Goal: Check status: Check status

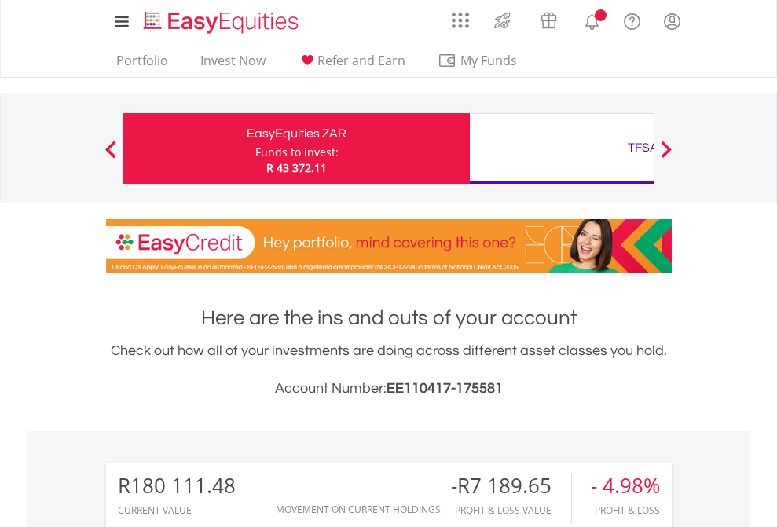
scroll to position [151, 247]
click at [255, 148] on div "Funds to invest:" at bounding box center [296, 153] width 83 height 16
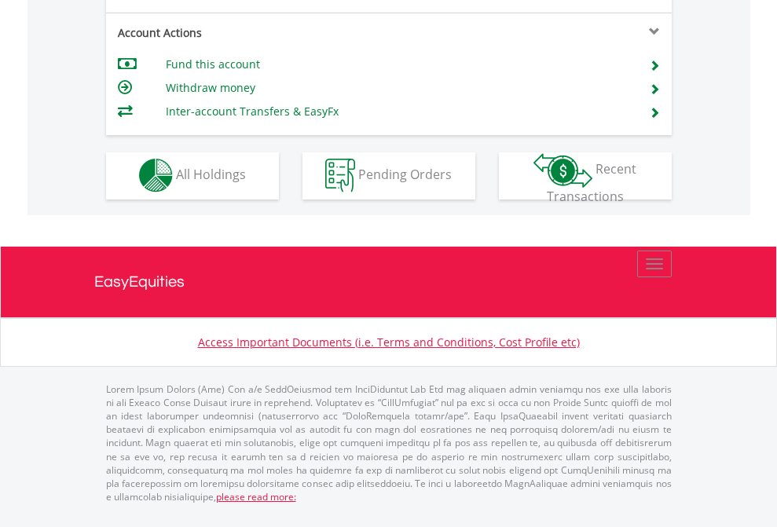
scroll to position [1469, 0]
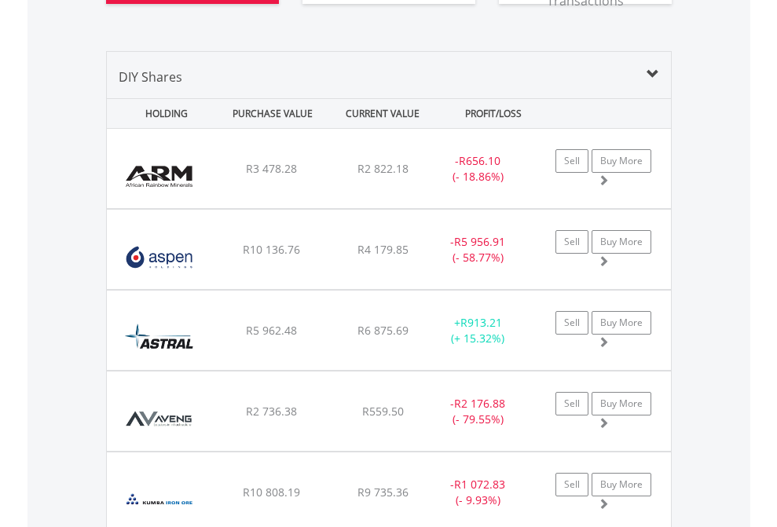
scroll to position [1841, 0]
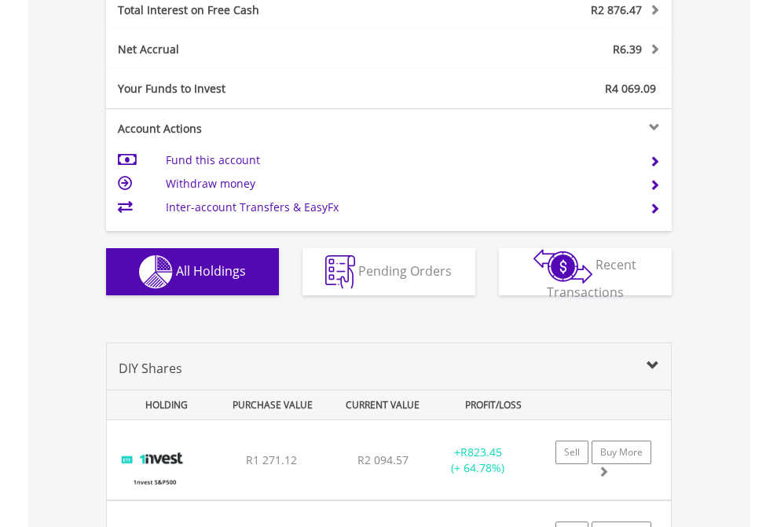
scroll to position [1810, 0]
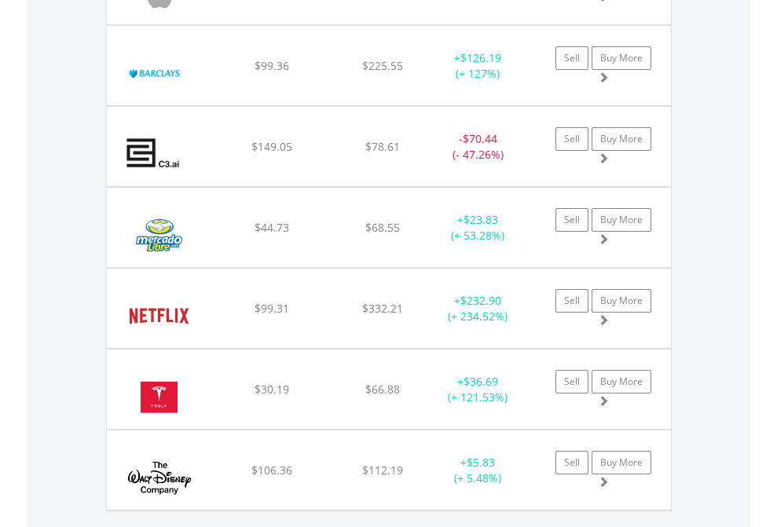
scroll to position [1748, 0]
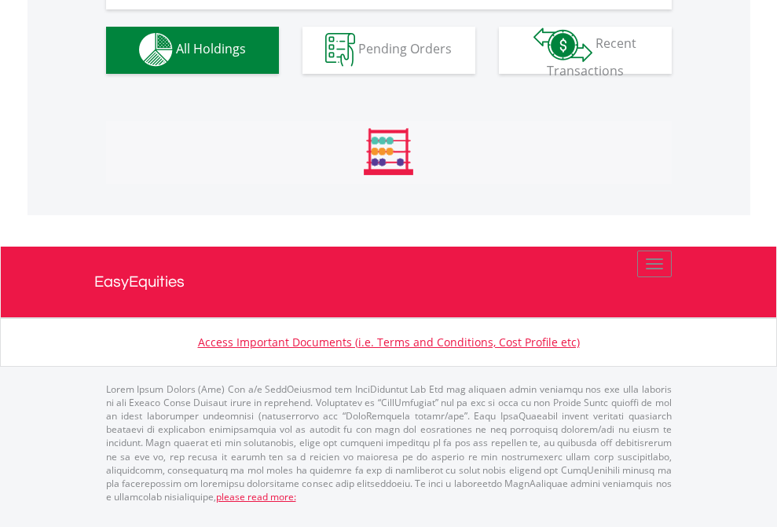
scroll to position [1555, 0]
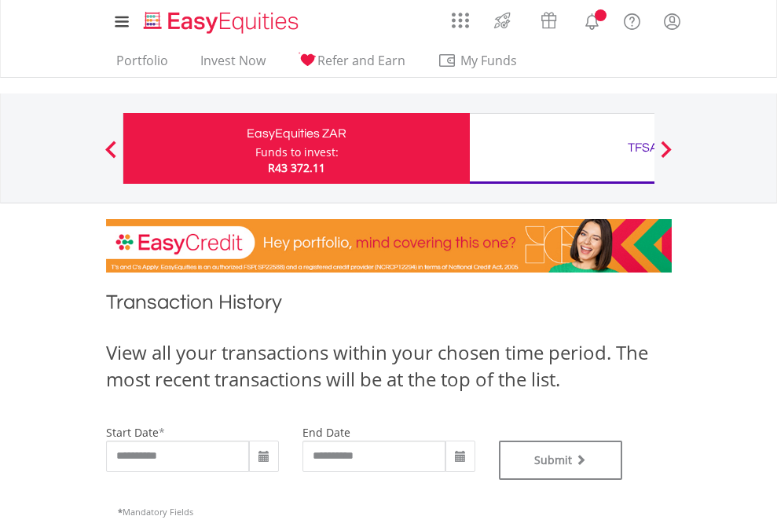
type input "**********"
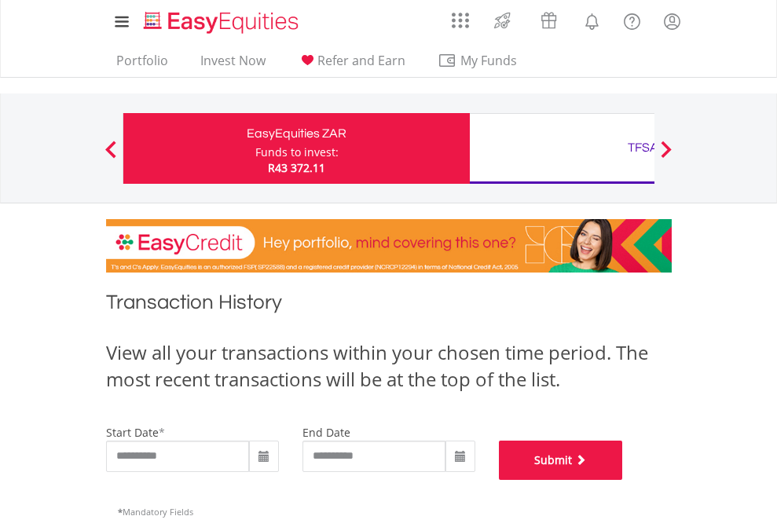
click at [623, 480] on button "Submit" at bounding box center [561, 460] width 124 height 39
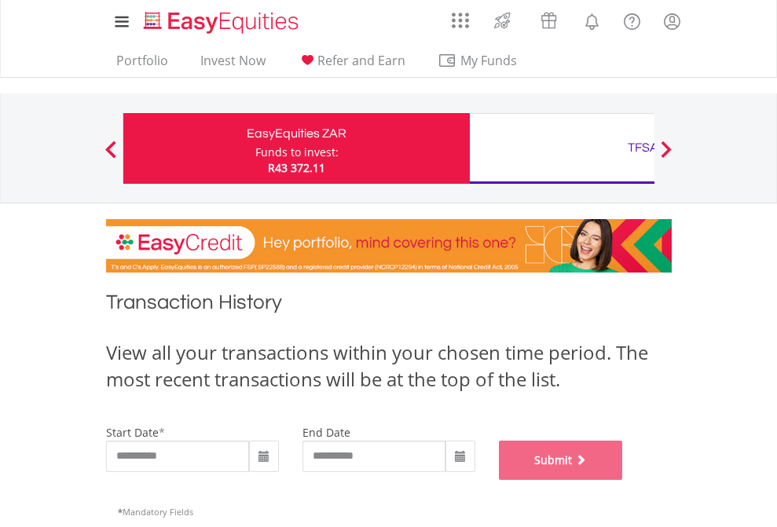
scroll to position [637, 0]
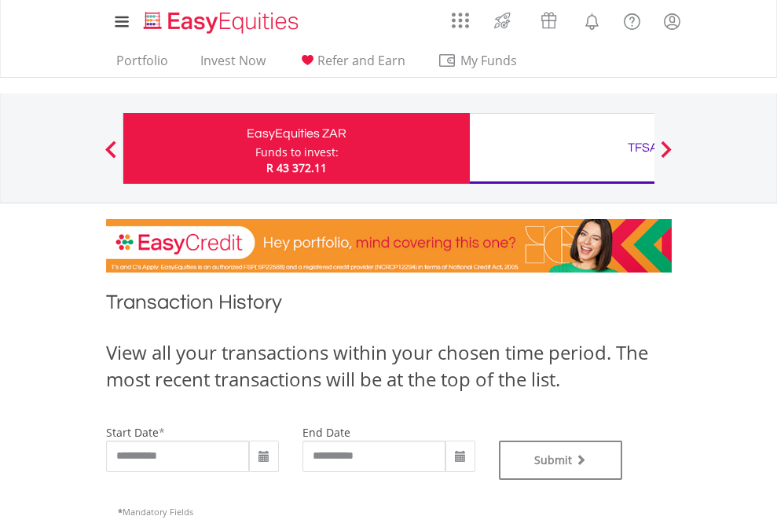
click at [562, 148] on div "TFSA" at bounding box center [643, 148] width 328 height 22
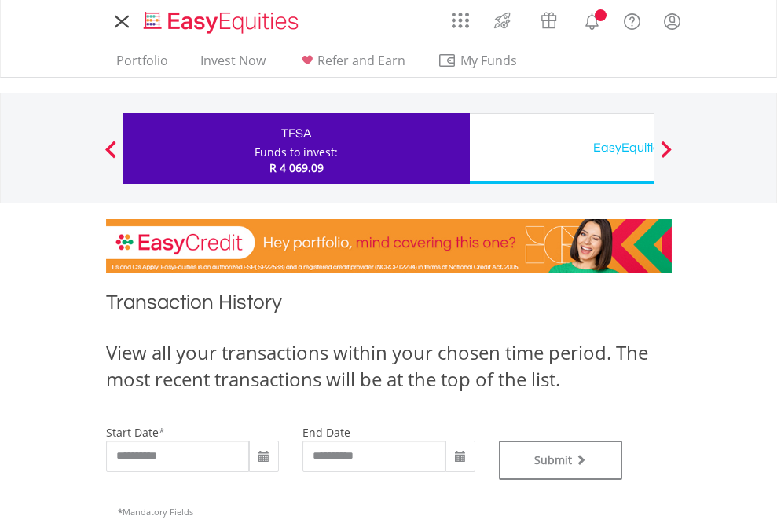
type input "**********"
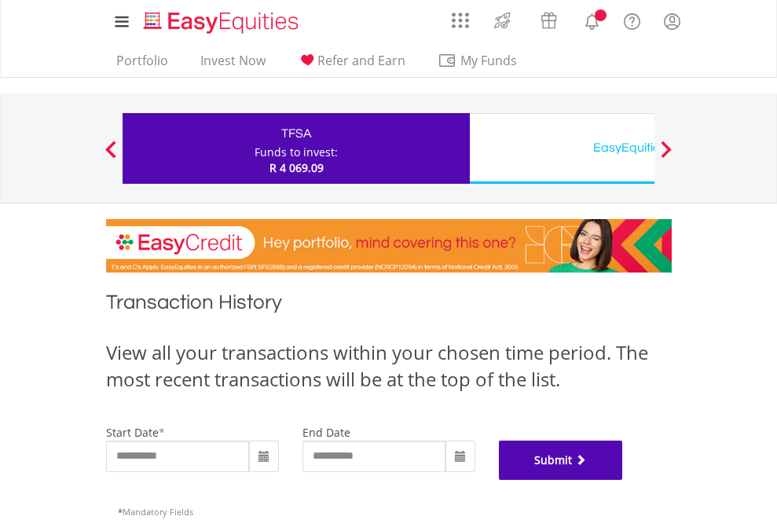
click at [623, 480] on button "Submit" at bounding box center [561, 460] width 124 height 39
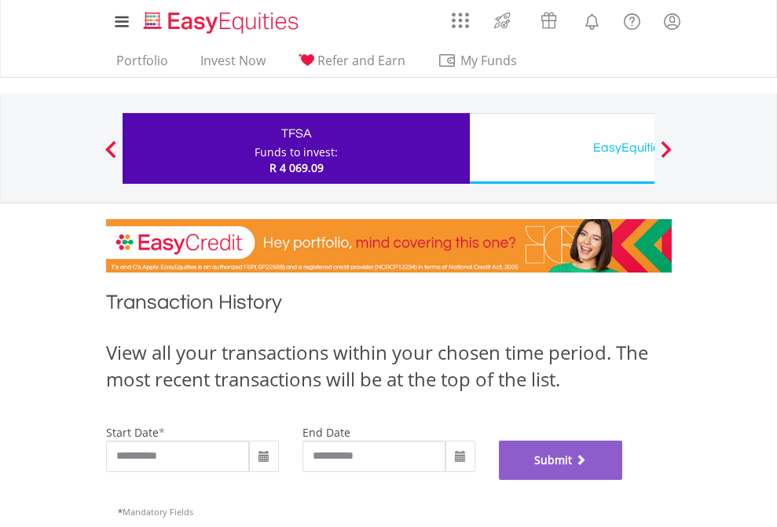
scroll to position [637, 0]
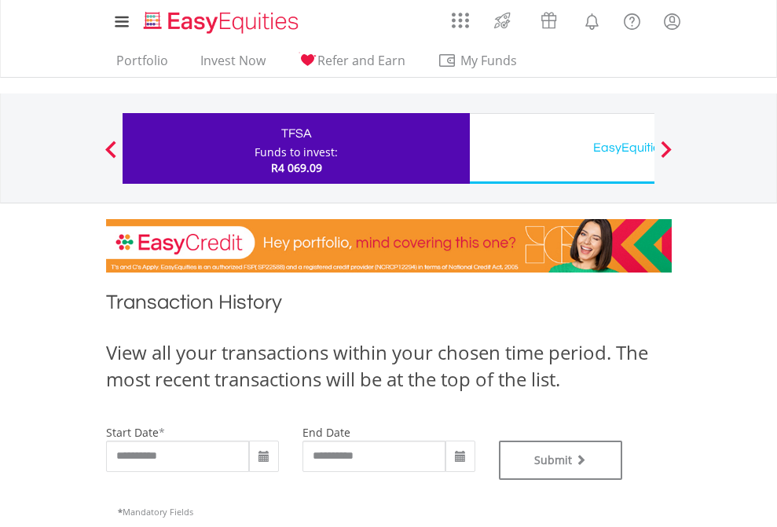
click at [562, 148] on div "EasyEquities USD" at bounding box center [643, 148] width 328 height 22
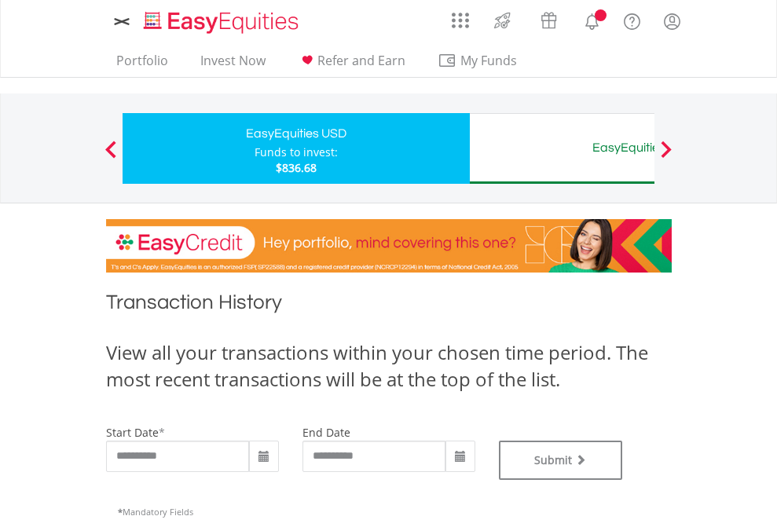
type input "**********"
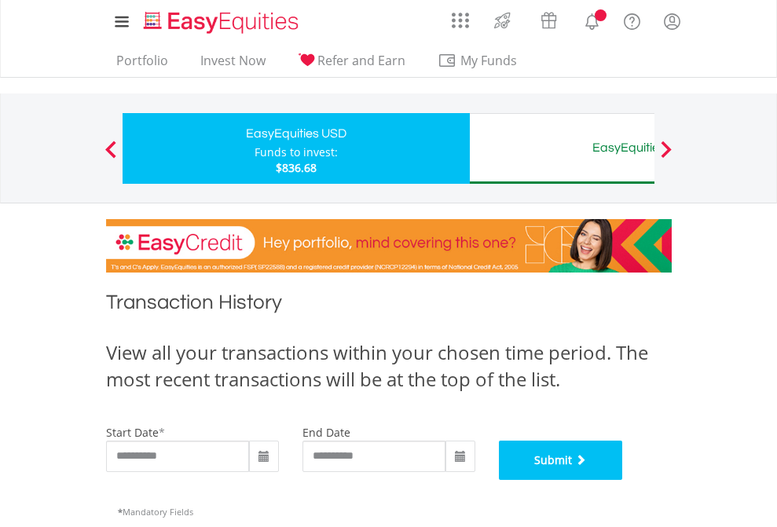
click at [623, 480] on button "Submit" at bounding box center [561, 460] width 124 height 39
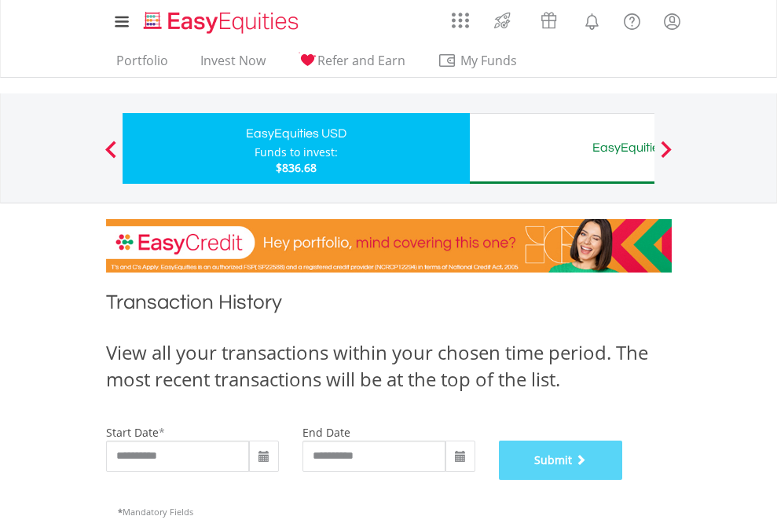
scroll to position [637, 0]
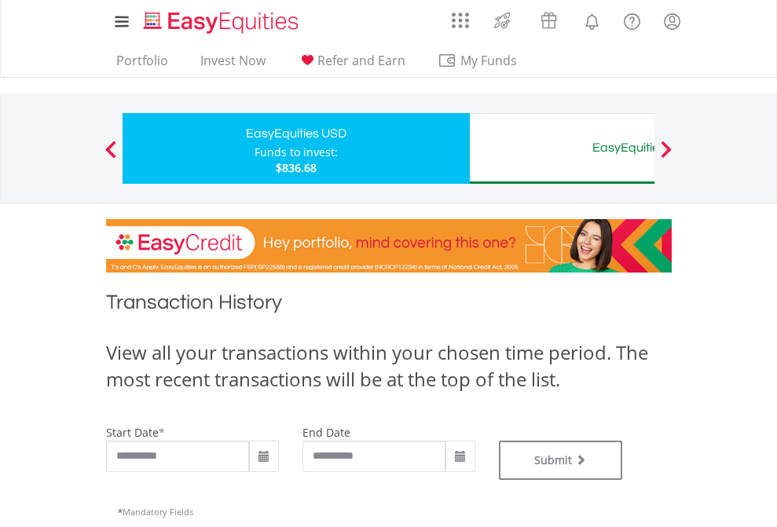
click at [562, 148] on div "EasyEquities AUD" at bounding box center [643, 148] width 328 height 22
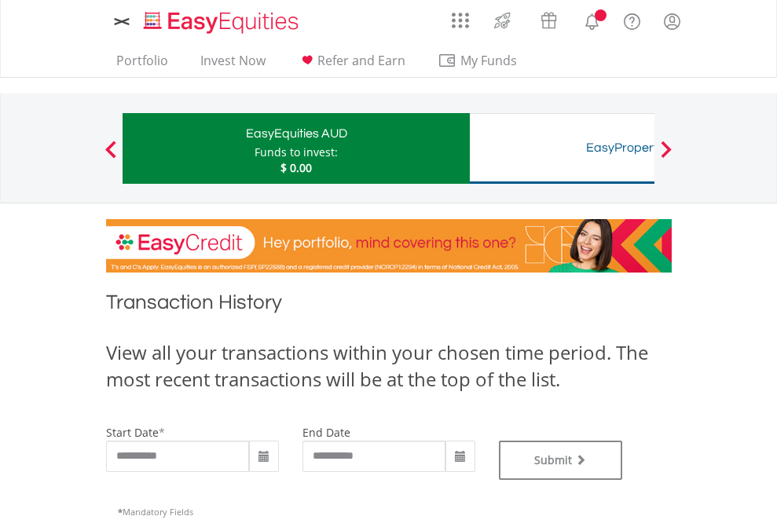
type input "**********"
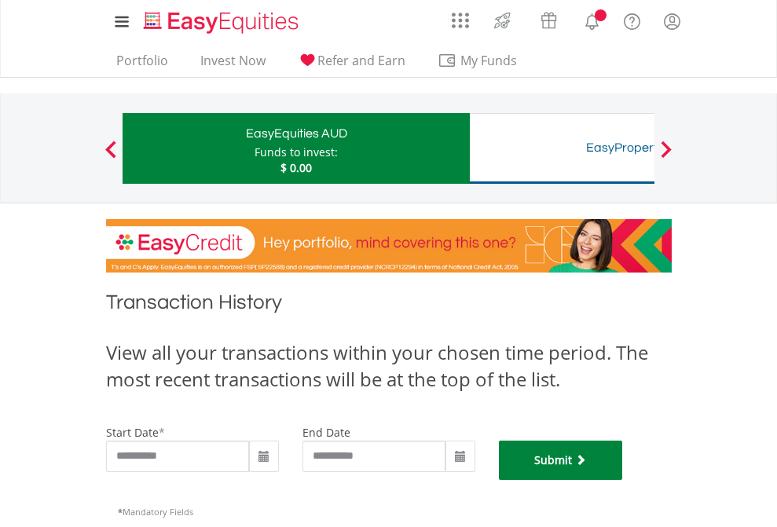
click at [623, 480] on button "Submit" at bounding box center [561, 460] width 124 height 39
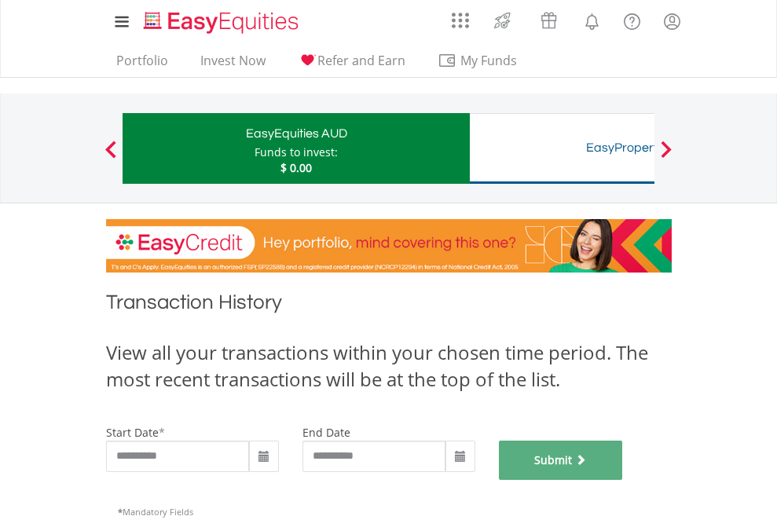
scroll to position [637, 0]
